Goal: Use online tool/utility: Utilize a website feature to perform a specific function

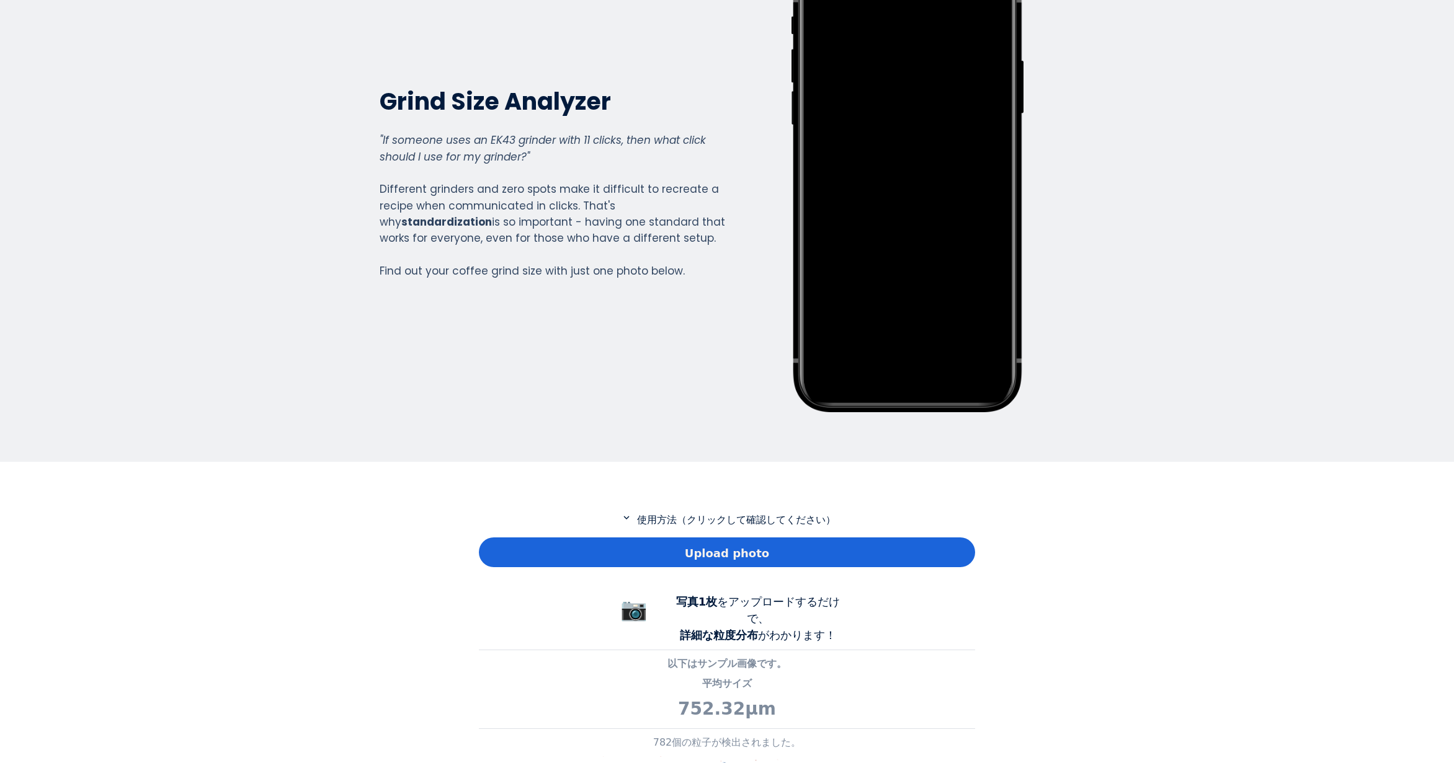
scroll to position [186, 0]
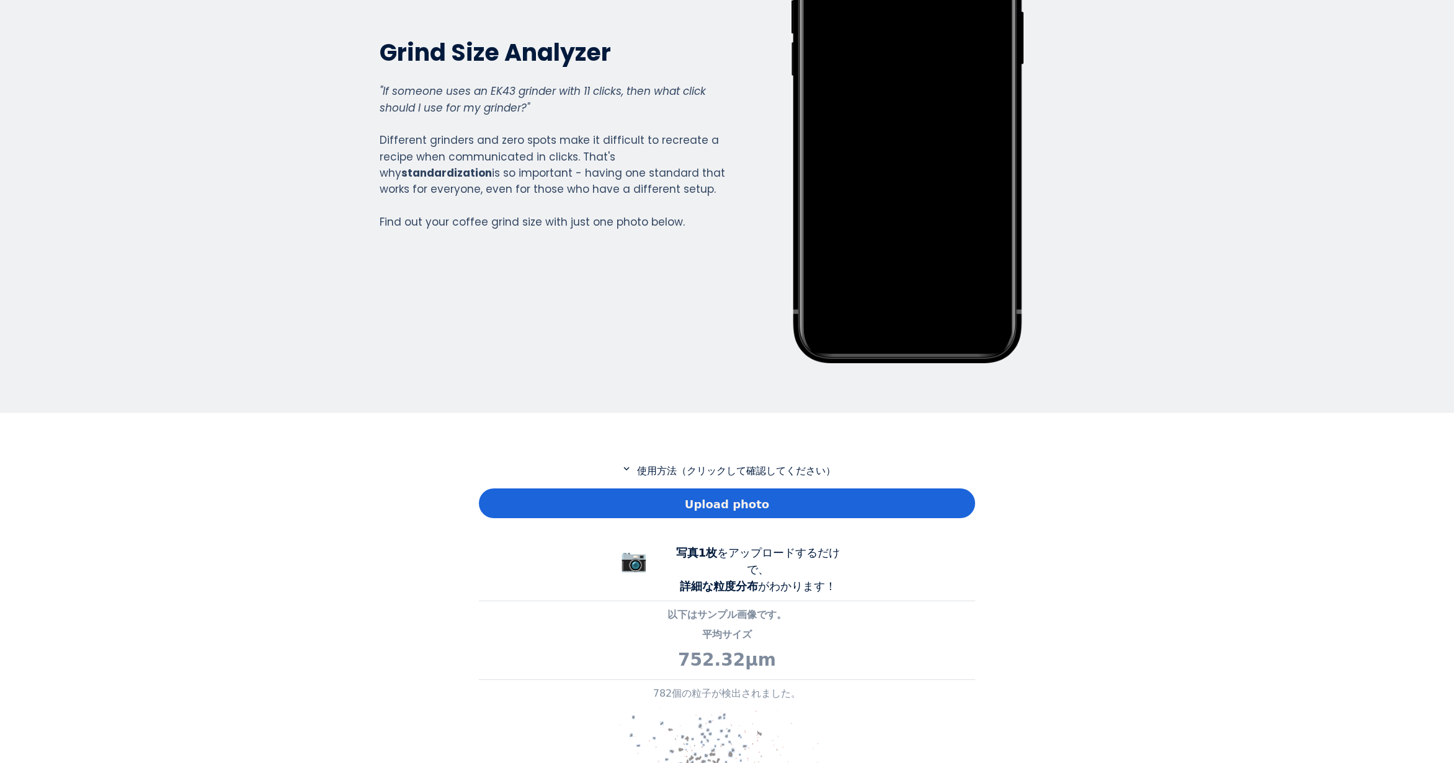
click at [571, 500] on div "Upload photo" at bounding box center [727, 504] width 496 height 30
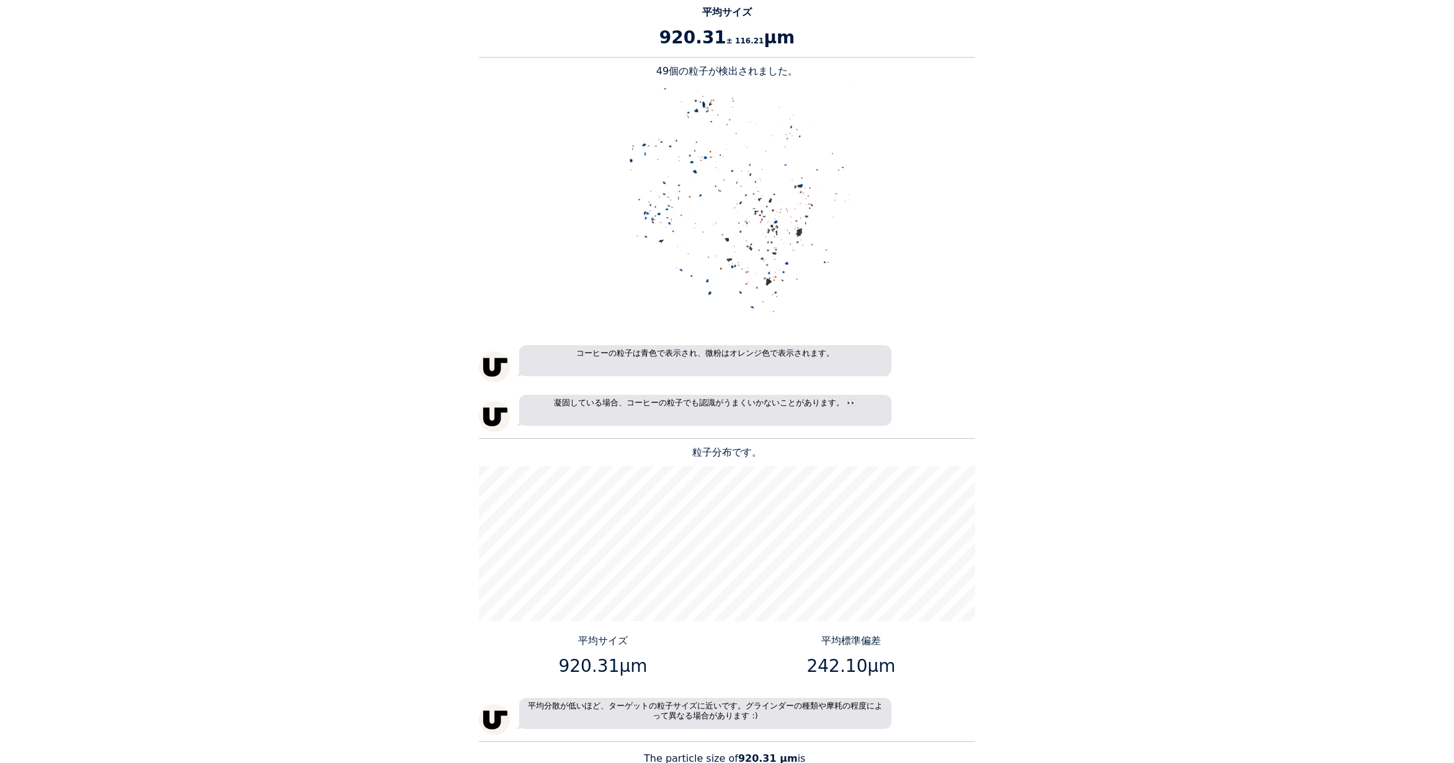
scroll to position [868, 0]
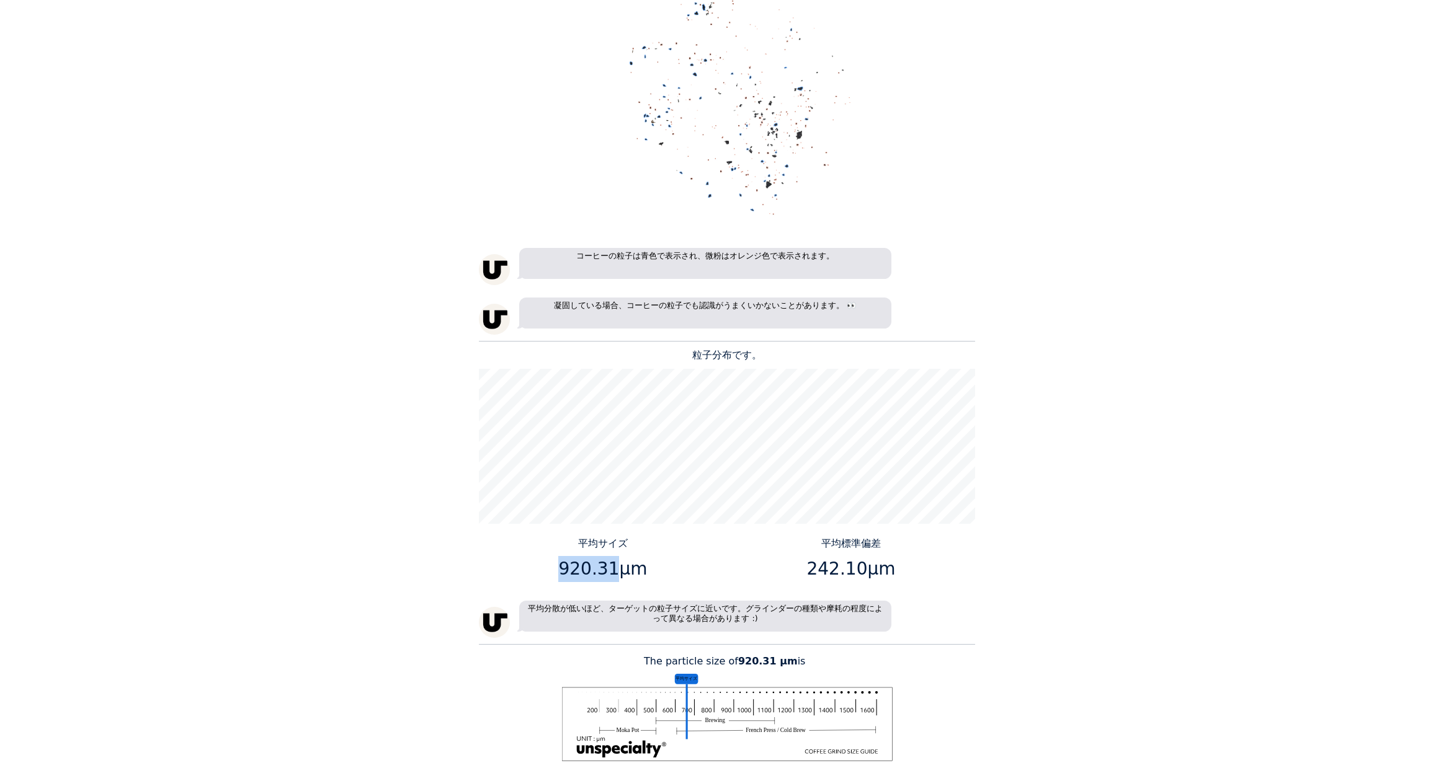
drag, startPoint x: 612, startPoint y: 568, endPoint x: 563, endPoint y: 567, distance: 49.0
click at [563, 567] on p "920.31μm" at bounding box center [603, 569] width 239 height 26
copy p "920.31"
drag, startPoint x: 860, startPoint y: 572, endPoint x: 813, endPoint y: 569, distance: 46.6
click at [813, 569] on p "242.10μm" at bounding box center [851, 569] width 239 height 26
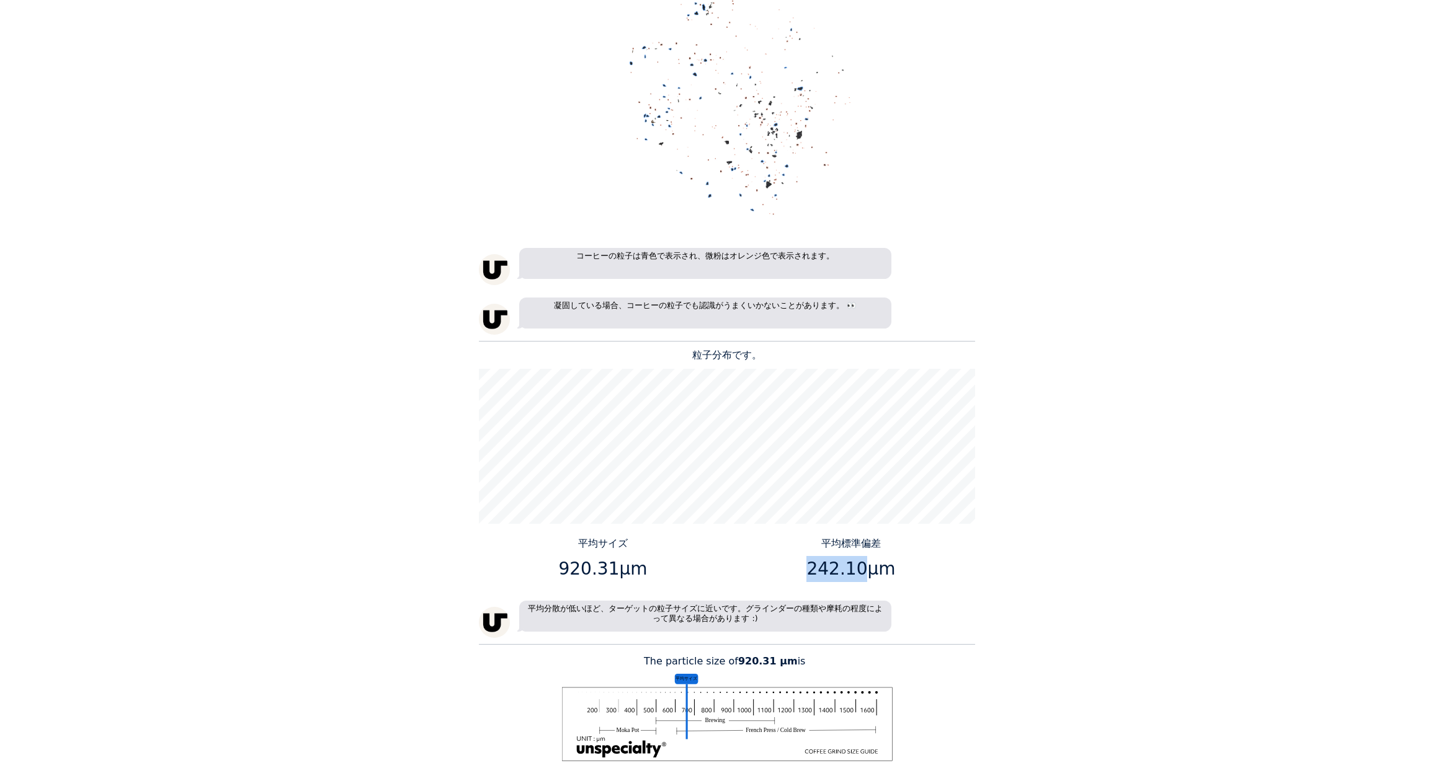
copy p "242.10"
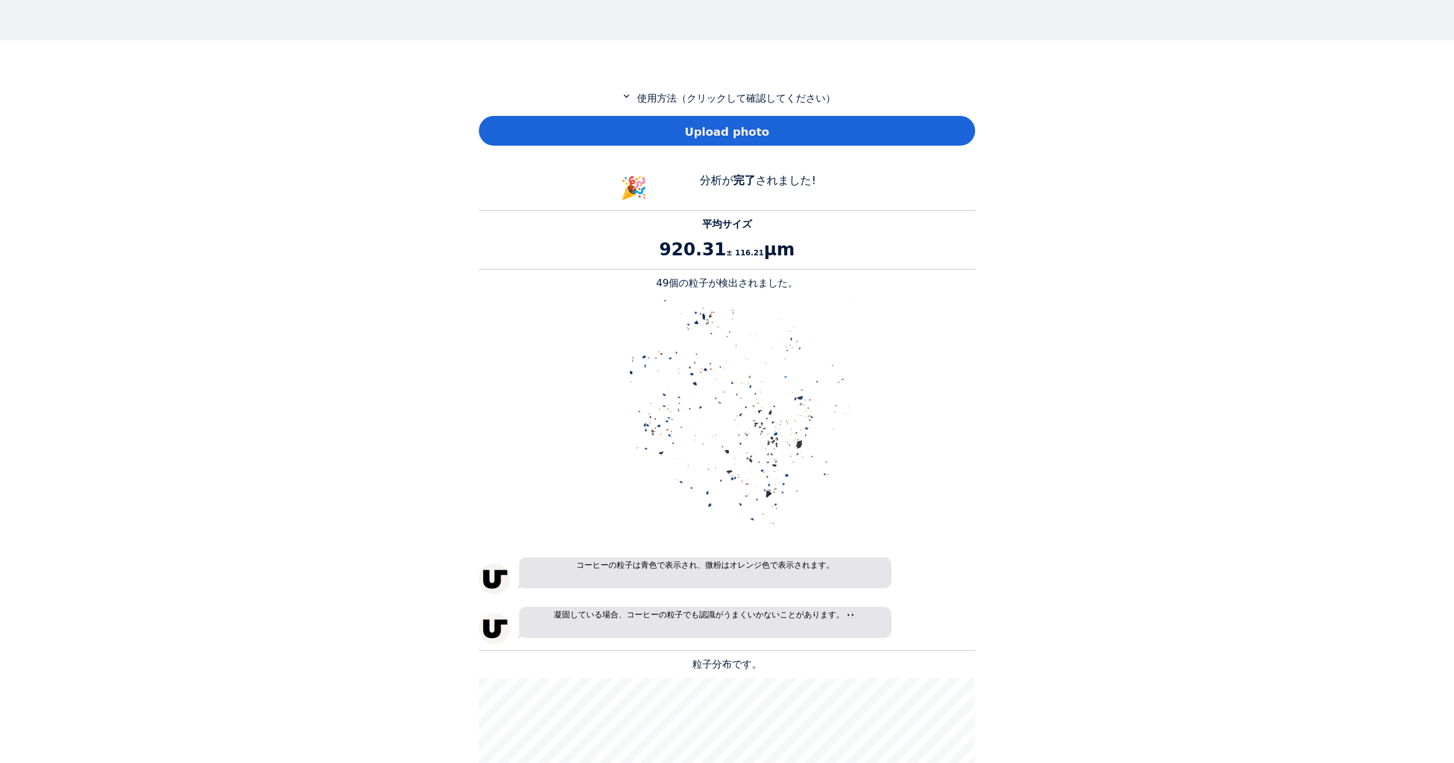
scroll to position [558, 0]
click at [669, 283] on p "49個の粒子が検出されました。" at bounding box center [727, 284] width 496 height 15
copy p "49"
